Goal: Task Accomplishment & Management: Use online tool/utility

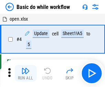
click at [25, 73] on img "button" at bounding box center [25, 71] width 8 height 8
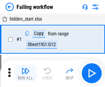
click at [25, 73] on img "button" at bounding box center [25, 71] width 8 height 8
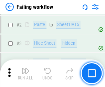
scroll to position [146, 0]
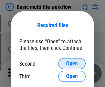
click at [72, 64] on span "Open" at bounding box center [72, 64] width 12 height 6
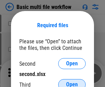
click at [72, 82] on span "Open" at bounding box center [72, 85] width 12 height 6
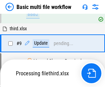
scroll to position [240, 0]
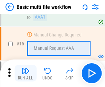
click at [25, 73] on img "button" at bounding box center [25, 71] width 8 height 8
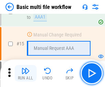
scroll to position [459, 0]
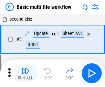
click at [25, 73] on img "button" at bounding box center [25, 71] width 8 height 8
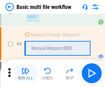
click at [25, 73] on img "button" at bounding box center [25, 71] width 8 height 8
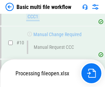
scroll to position [323, 0]
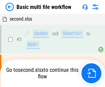
scroll to position [28, 0]
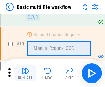
click at [25, 73] on img "button" at bounding box center [25, 71] width 8 height 8
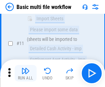
click at [25, 73] on img "button" at bounding box center [25, 71] width 8 height 8
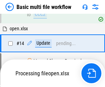
scroll to position [360, 0]
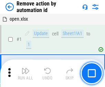
scroll to position [25, 0]
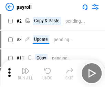
click at [25, 73] on img "button" at bounding box center [25, 71] width 8 height 8
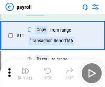
scroll to position [50, 0]
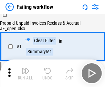
click at [25, 73] on img "button" at bounding box center [25, 71] width 8 height 8
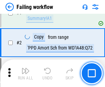
scroll to position [111, 0]
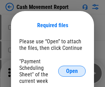
click at [72, 71] on span "Open" at bounding box center [72, 72] width 12 height 6
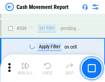
scroll to position [3058, 0]
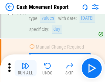
click at [25, 68] on img "button" at bounding box center [25, 66] width 8 height 8
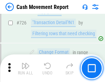
scroll to position [3595, 0]
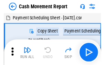
scroll to position [12, 0]
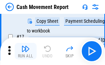
click at [25, 51] on img "button" at bounding box center [25, 48] width 8 height 8
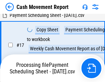
scroll to position [108, 0]
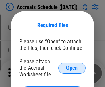
click at [72, 68] on span "Open" at bounding box center [72, 68] width 12 height 6
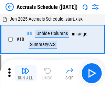
click at [25, 73] on img "button" at bounding box center [25, 71] width 8 height 8
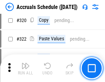
scroll to position [1282, 0]
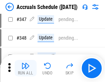
click at [25, 68] on img "button" at bounding box center [25, 66] width 8 height 8
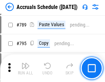
scroll to position [2894, 0]
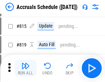
click at [25, 68] on img "button" at bounding box center [25, 66] width 8 height 8
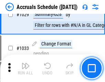
scroll to position [3906, 0]
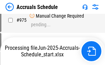
scroll to position [3407, 0]
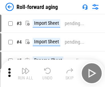
click at [25, 68] on img "button" at bounding box center [25, 71] width 8 height 8
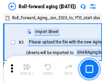
scroll to position [1, 0]
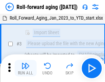
click at [25, 68] on img "button" at bounding box center [25, 66] width 8 height 8
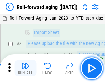
scroll to position [44, 0]
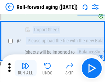
click at [25, 68] on img "button" at bounding box center [25, 66] width 8 height 8
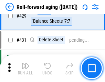
scroll to position [2389, 0]
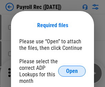
click at [72, 71] on span "Open" at bounding box center [72, 72] width 12 height 6
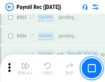
scroll to position [4377, 0]
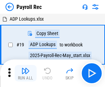
click at [25, 73] on img "button" at bounding box center [25, 71] width 8 height 8
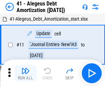
click at [25, 73] on img "button" at bounding box center [25, 71] width 8 height 8
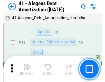
scroll to position [85, 0]
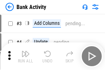
click at [25, 56] on img "button" at bounding box center [25, 54] width 8 height 8
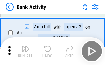
scroll to position [37, 0]
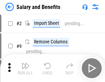
click at [25, 68] on img "button" at bounding box center [25, 66] width 8 height 8
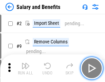
scroll to position [9, 0]
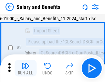
click at [25, 68] on img "button" at bounding box center [25, 66] width 8 height 8
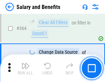
scroll to position [3245, 0]
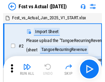
scroll to position [9, 0]
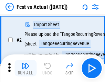
click at [25, 68] on img "button" at bounding box center [25, 66] width 8 height 8
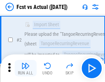
click at [25, 68] on img "button" at bounding box center [25, 66] width 8 height 8
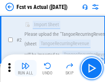
scroll to position [64, 0]
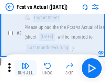
click at [25, 68] on img "button" at bounding box center [25, 66] width 8 height 8
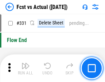
scroll to position [3298, 0]
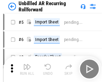
scroll to position [15, 0]
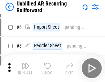
click at [25, 68] on img "button" at bounding box center [25, 66] width 8 height 8
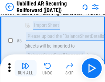
click at [25, 68] on img "button" at bounding box center [25, 66] width 8 height 8
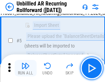
scroll to position [65, 0]
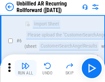
click at [25, 68] on img "button" at bounding box center [25, 66] width 8 height 8
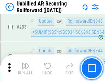
scroll to position [2340, 0]
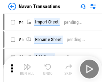
scroll to position [11, 0]
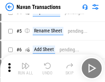
click at [25, 68] on img "button" at bounding box center [25, 66] width 8 height 8
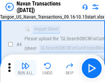
click at [25, 68] on img "button" at bounding box center [25, 66] width 8 height 8
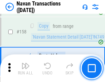
scroll to position [2234, 0]
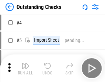
click at [25, 68] on img "button" at bounding box center [25, 66] width 8 height 8
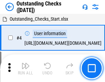
scroll to position [29, 0]
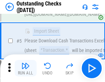
click at [25, 68] on img "button" at bounding box center [25, 66] width 8 height 8
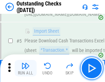
scroll to position [72, 0]
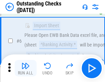
click at [25, 68] on img "button" at bounding box center [25, 66] width 8 height 8
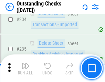
scroll to position [2092, 0]
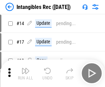
click at [25, 73] on img "button" at bounding box center [25, 71] width 8 height 8
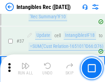
scroll to position [268, 0]
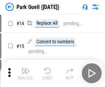
click at [25, 68] on img "button" at bounding box center [25, 71] width 8 height 8
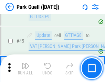
scroll to position [862, 0]
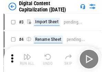
scroll to position [20, 0]
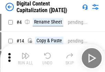
click at [25, 58] on img "button" at bounding box center [25, 55] width 8 height 8
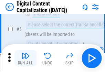
click at [25, 58] on img "button" at bounding box center [25, 55] width 8 height 8
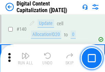
scroll to position [731, 0]
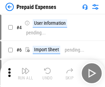
click at [25, 68] on img "button" at bounding box center [25, 71] width 8 height 8
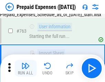
click at [25, 68] on img "button" at bounding box center [25, 66] width 8 height 8
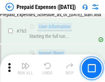
scroll to position [1950, 0]
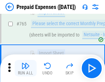
click at [25, 68] on img "button" at bounding box center [25, 66] width 8 height 8
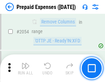
scroll to position [7202, 0]
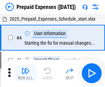
click at [25, 73] on img "button" at bounding box center [25, 71] width 8 height 8
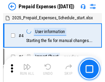
scroll to position [30, 0]
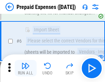
click at [25, 68] on img "button" at bounding box center [25, 66] width 8 height 8
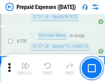
scroll to position [2455, 0]
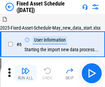
click at [25, 73] on img "button" at bounding box center [25, 71] width 8 height 8
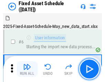
scroll to position [37, 0]
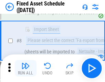
click at [25, 68] on img "button" at bounding box center [25, 66] width 8 height 8
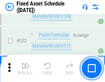
scroll to position [2395, 0]
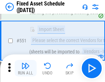
click at [25, 68] on img "button" at bounding box center [25, 66] width 8 height 8
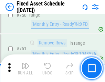
scroll to position [3359, 0]
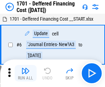
click at [25, 73] on img "button" at bounding box center [25, 71] width 8 height 8
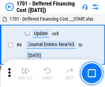
scroll to position [83, 0]
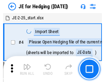
scroll to position [1, 0]
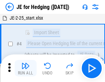
click at [25, 68] on img "button" at bounding box center [25, 66] width 8 height 8
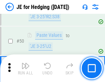
scroll to position [446, 0]
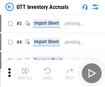
click at [25, 68] on img "button" at bounding box center [25, 71] width 8 height 8
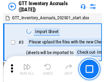
scroll to position [1, 0]
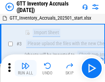
click at [25, 68] on img "button" at bounding box center [25, 66] width 8 height 8
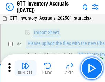
scroll to position [44, 0]
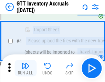
click at [25, 68] on img "button" at bounding box center [25, 66] width 8 height 8
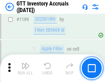
scroll to position [5626, 0]
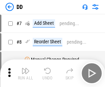
click at [25, 73] on img "button" at bounding box center [25, 71] width 8 height 8
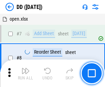
scroll to position [66, 0]
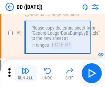
click at [25, 73] on img "button" at bounding box center [25, 71] width 8 height 8
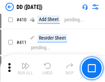
scroll to position [3083, 0]
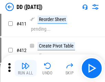
click at [25, 68] on img "button" at bounding box center [25, 66] width 8 height 8
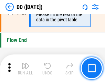
scroll to position [3298, 0]
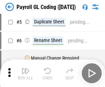
click at [25, 73] on img "button" at bounding box center [25, 71] width 8 height 8
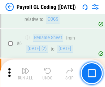
scroll to position [83, 0]
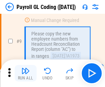
click at [25, 73] on img "button" at bounding box center [25, 71] width 8 height 8
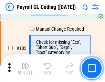
scroll to position [1616, 0]
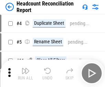
click at [25, 73] on img "button" at bounding box center [25, 71] width 8 height 8
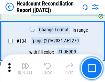
scroll to position [828, 0]
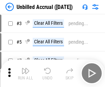
click at [25, 73] on img "button" at bounding box center [25, 71] width 8 height 8
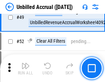
scroll to position [625, 0]
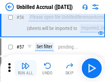
click at [25, 68] on img "button" at bounding box center [25, 66] width 8 height 8
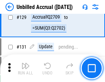
scroll to position [2052, 0]
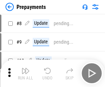
click at [25, 73] on img "button" at bounding box center [25, 71] width 8 height 8
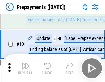
scroll to position [43, 0]
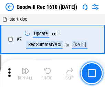
scroll to position [118, 0]
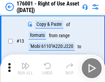
scroll to position [44, 0]
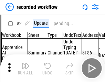
click at [25, 68] on img "button" at bounding box center [25, 66] width 8 height 8
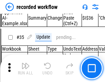
scroll to position [2154, 0]
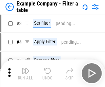
click at [25, 73] on img "button" at bounding box center [25, 71] width 8 height 8
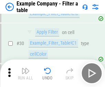
scroll to position [630, 0]
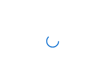
scroll to position [11, 0]
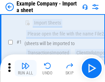
click at [25, 68] on img "button" at bounding box center [25, 66] width 8 height 8
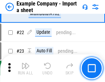
scroll to position [152, 0]
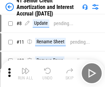
click at [25, 68] on img "button" at bounding box center [25, 71] width 8 height 8
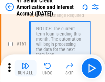
click at [25, 68] on img "button" at bounding box center [25, 66] width 8 height 8
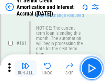
scroll to position [737, 0]
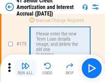
click at [25, 68] on img "button" at bounding box center [25, 66] width 8 height 8
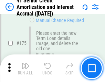
scroll to position [807, 0]
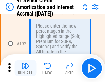
click at [25, 68] on img "button" at bounding box center [25, 66] width 8 height 8
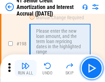
click at [25, 68] on img "button" at bounding box center [25, 66] width 8 height 8
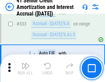
scroll to position [1760, 0]
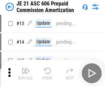
click at [25, 68] on img "button" at bounding box center [25, 71] width 8 height 8
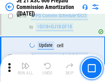
scroll to position [1286, 0]
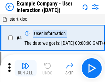
click at [25, 68] on img "button" at bounding box center [25, 66] width 8 height 8
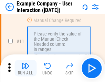
click at [25, 68] on img "button" at bounding box center [25, 66] width 8 height 8
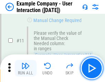
scroll to position [149, 0]
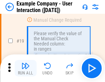
click at [25, 68] on img "button" at bounding box center [25, 66] width 8 height 8
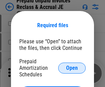
click at [72, 68] on span "Open" at bounding box center [72, 68] width 12 height 6
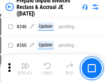
scroll to position [930, 0]
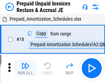
click at [25, 68] on img "button" at bounding box center [25, 66] width 8 height 8
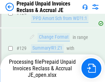
scroll to position [500, 0]
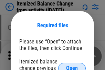
click at [72, 65] on span "Open" at bounding box center [72, 68] width 12 height 6
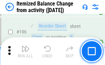
scroll to position [1326, 0]
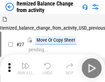
scroll to position [11, 0]
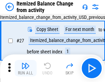
click at [25, 68] on img "button" at bounding box center [25, 66] width 8 height 8
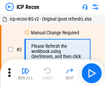
scroll to position [3, 0]
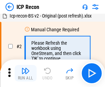
click at [25, 73] on img "button" at bounding box center [25, 71] width 8 height 8
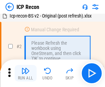
click at [25, 73] on img "button" at bounding box center [25, 71] width 8 height 8
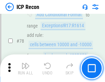
scroll to position [675, 0]
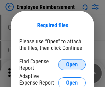
click at [72, 65] on span "Open" at bounding box center [72, 65] width 12 height 6
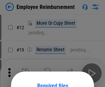
scroll to position [61, 0]
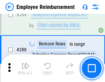
scroll to position [1873, 0]
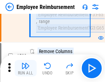
click at [25, 68] on img "button" at bounding box center [25, 66] width 8 height 8
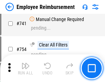
scroll to position [4834, 0]
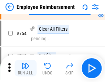
click at [25, 68] on img "button" at bounding box center [25, 66] width 8 height 8
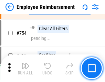
click at [25, 68] on img "button" at bounding box center [25, 66] width 8 height 8
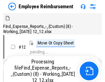
scroll to position [23, 0]
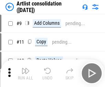
click at [25, 73] on img "button" at bounding box center [25, 71] width 8 height 8
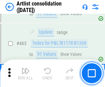
scroll to position [3017, 0]
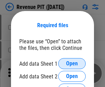
click at [72, 64] on span "Open" at bounding box center [72, 64] width 12 height 6
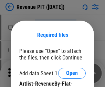
scroll to position [10, 0]
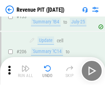
scroll to position [700, 0]
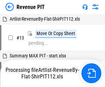
scroll to position [11, 0]
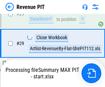
scroll to position [316, 0]
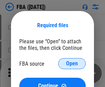
click at [72, 64] on span "Open" at bounding box center [72, 64] width 12 height 6
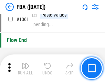
scroll to position [7399, 0]
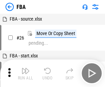
scroll to position [7, 0]
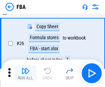
click at [25, 73] on img "button" at bounding box center [25, 71] width 8 height 8
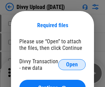
click at [72, 65] on span "Open" at bounding box center [72, 65] width 12 height 6
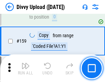
scroll to position [713, 0]
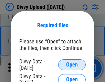
click at [72, 65] on span "Open" at bounding box center [72, 65] width 12 height 6
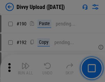
scroll to position [870, 0]
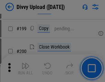
scroll to position [1002, 0]
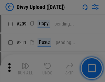
scroll to position [1170, 0]
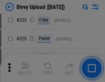
scroll to position [1375, 0]
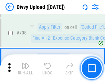
scroll to position [4713, 0]
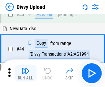
click at [25, 73] on img "button" at bounding box center [25, 71] width 8 height 8
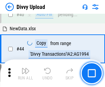
scroll to position [76, 0]
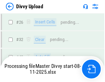
scroll to position [713, 0]
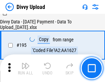
scroll to position [963, 0]
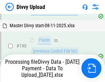
scroll to position [923, 0]
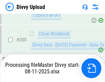
scroll to position [1115, 0]
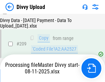
scroll to position [1272, 0]
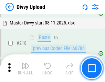
scroll to position [1531, 0]
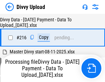
scroll to position [1419, 0]
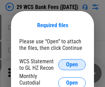
click at [72, 65] on span "Open" at bounding box center [72, 65] width 12 height 6
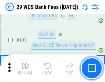
scroll to position [671, 0]
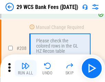
click at [25, 68] on img "button" at bounding box center [25, 66] width 8 height 8
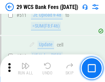
scroll to position [3466, 0]
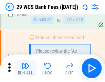
click at [25, 68] on img "button" at bounding box center [25, 66] width 8 height 8
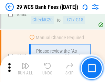
scroll to position [3726, 0]
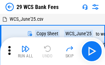
scroll to position [12, 0]
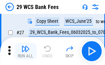
click at [25, 51] on img "button" at bounding box center [25, 48] width 8 height 8
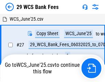
scroll to position [4, 0]
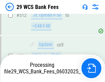
scroll to position [3678, 0]
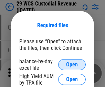
click at [72, 65] on span "Open" at bounding box center [72, 65] width 12 height 6
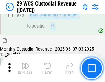
scroll to position [720, 0]
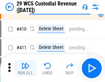
click at [25, 68] on img "button" at bounding box center [25, 66] width 8 height 8
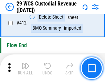
scroll to position [3290, 0]
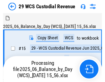
scroll to position [17, 0]
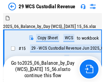
scroll to position [13, 0]
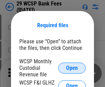
click at [72, 68] on span "Open" at bounding box center [72, 68] width 12 height 6
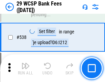
scroll to position [2647, 0]
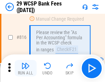
click at [25, 68] on img "button" at bounding box center [25, 66] width 8 height 8
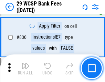
scroll to position [4371, 0]
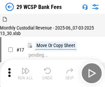
click at [25, 68] on img "button" at bounding box center [25, 71] width 8 height 8
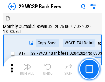
scroll to position [17, 0]
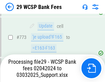
scroll to position [4031, 0]
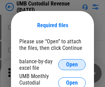
click at [72, 65] on span "Open" at bounding box center [72, 65] width 12 height 6
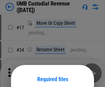
scroll to position [54, 0]
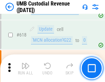
scroll to position [3549, 0]
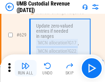
click at [25, 68] on img "button" at bounding box center [25, 66] width 8 height 8
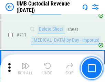
scroll to position [4194, 0]
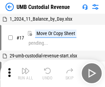
scroll to position [5, 0]
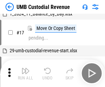
click at [25, 73] on img "button" at bounding box center [25, 71] width 8 height 8
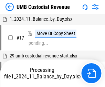
scroll to position [5, 0]
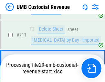
scroll to position [4178, 0]
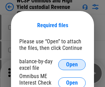
click at [72, 65] on span "Open" at bounding box center [72, 65] width 12 height 6
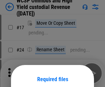
scroll to position [54, 0]
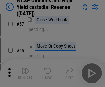
scroll to position [300, 0]
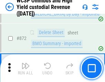
scroll to position [5831, 0]
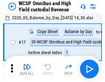
scroll to position [4, 0]
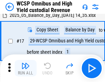
click at [25, 68] on img "button" at bounding box center [25, 66] width 8 height 8
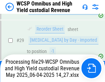
scroll to position [143, 0]
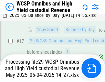
scroll to position [143, 0]
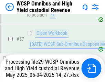
scroll to position [707, 0]
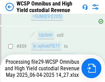
scroll to position [5815, 0]
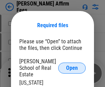
click at [72, 65] on span "Open" at bounding box center [72, 68] width 12 height 6
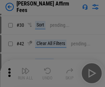
scroll to position [140, 0]
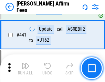
scroll to position [1585, 0]
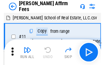
scroll to position [7, 0]
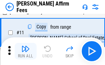
click at [25, 51] on img "button" at bounding box center [25, 48] width 8 height 8
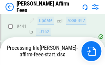
scroll to position [1807, 0]
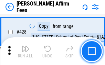
scroll to position [1378, 0]
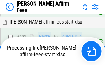
scroll to position [1847, 0]
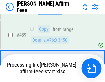
scroll to position [1798, 0]
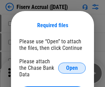
click at [72, 65] on span "Open" at bounding box center [72, 68] width 12 height 6
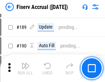
scroll to position [1487, 0]
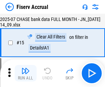
click at [25, 73] on img "button" at bounding box center [25, 71] width 8 height 8
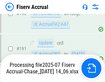
scroll to position [1811, 0]
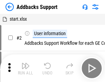
click at [25, 68] on img "button" at bounding box center [25, 66] width 8 height 8
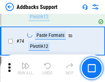
scroll to position [502, 0]
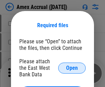
click at [72, 68] on span "Open" at bounding box center [72, 68] width 12 height 6
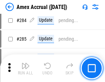
scroll to position [1887, 0]
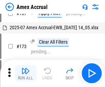
click at [25, 73] on img "button" at bounding box center [25, 71] width 8 height 8
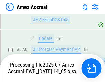
scroll to position [2053, 0]
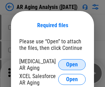
click at [72, 64] on span "Open" at bounding box center [72, 65] width 12 height 6
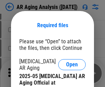
scroll to position [207, 0]
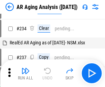
scroll to position [7, 0]
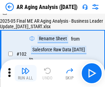
click at [25, 73] on img "button" at bounding box center [25, 71] width 8 height 8
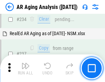
scroll to position [1068, 0]
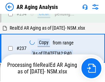
scroll to position [1060, 0]
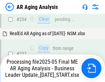
scroll to position [1060, 0]
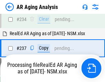
scroll to position [1060, 0]
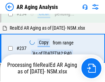
scroll to position [1060, 0]
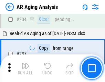
scroll to position [1060, 0]
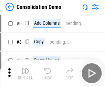
click at [25, 73] on img "button" at bounding box center [25, 71] width 8 height 8
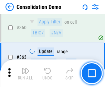
scroll to position [2309, 0]
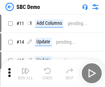
click at [25, 73] on img "button" at bounding box center [25, 71] width 8 height 8
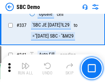
scroll to position [1812, 0]
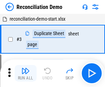
click at [25, 73] on img "button" at bounding box center [25, 71] width 8 height 8
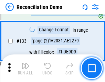
scroll to position [818, 0]
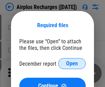
click at [72, 64] on span "Open" at bounding box center [72, 64] width 12 height 6
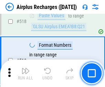
scroll to position [2965, 0]
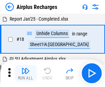
click at [25, 73] on img "button" at bounding box center [25, 71] width 8 height 8
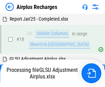
scroll to position [30, 0]
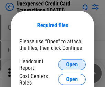
click at [72, 65] on span "Open" at bounding box center [72, 65] width 12 height 6
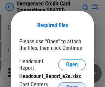
click at [72, 85] on span "Open" at bounding box center [72, 88] width 12 height 6
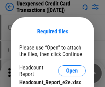
scroll to position [6, 0]
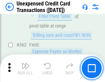
scroll to position [1772, 0]
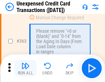
click at [25, 68] on img "button" at bounding box center [25, 66] width 8 height 8
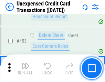
scroll to position [2350, 0]
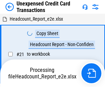
scroll to position [11, 0]
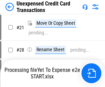
scroll to position [8, 0]
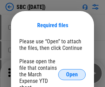
click at [72, 74] on span "Open" at bounding box center [72, 75] width 12 height 6
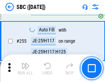
scroll to position [1346, 0]
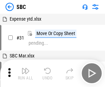
scroll to position [7, 0]
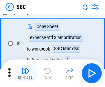
click at [25, 73] on img "button" at bounding box center [25, 71] width 8 height 8
